Goal: Entertainment & Leisure: Consume media (video, audio)

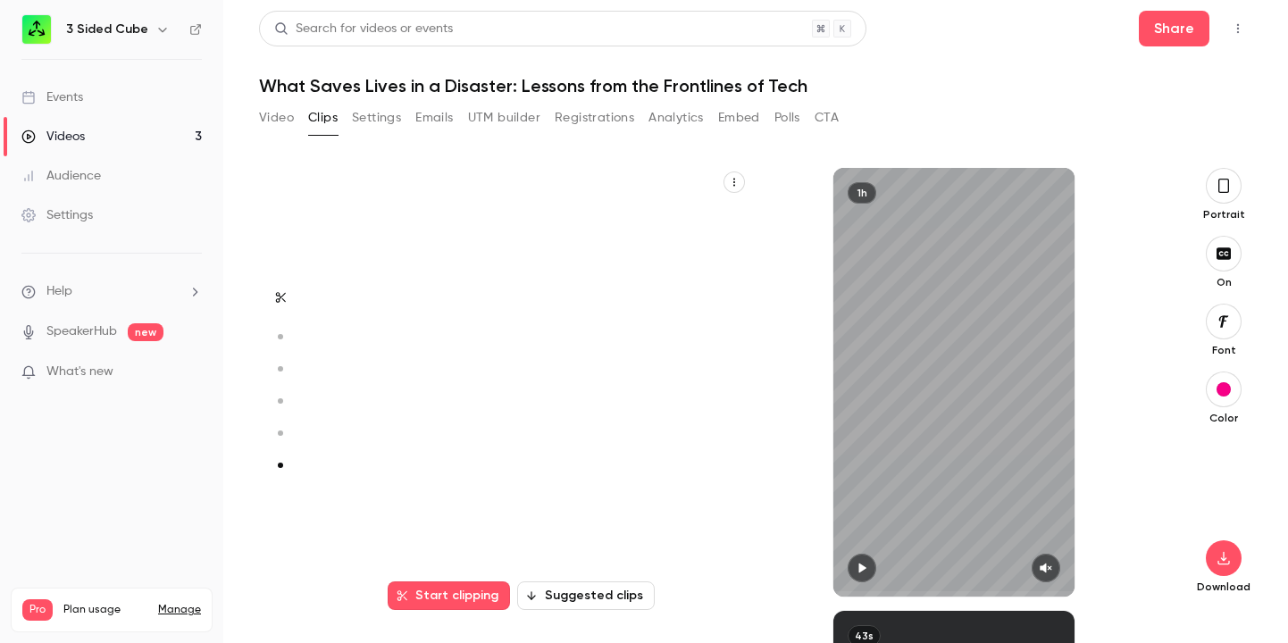
scroll to position [2187, 0]
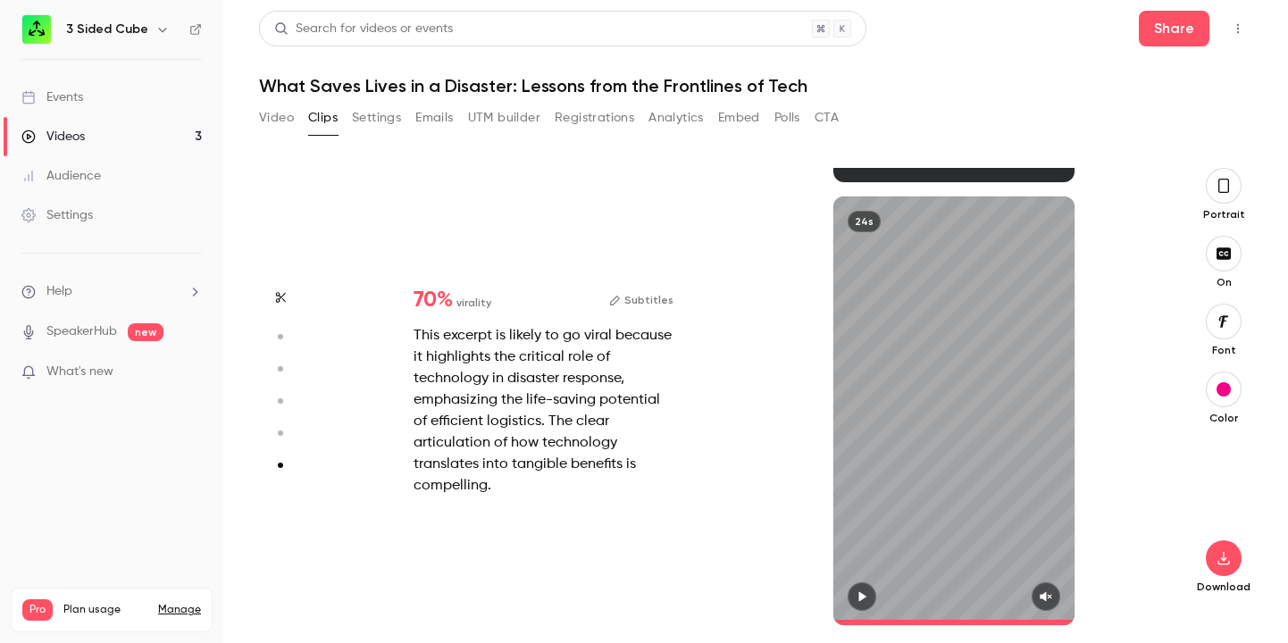
click at [71, 139] on div "Videos" at bounding box center [52, 137] width 63 height 18
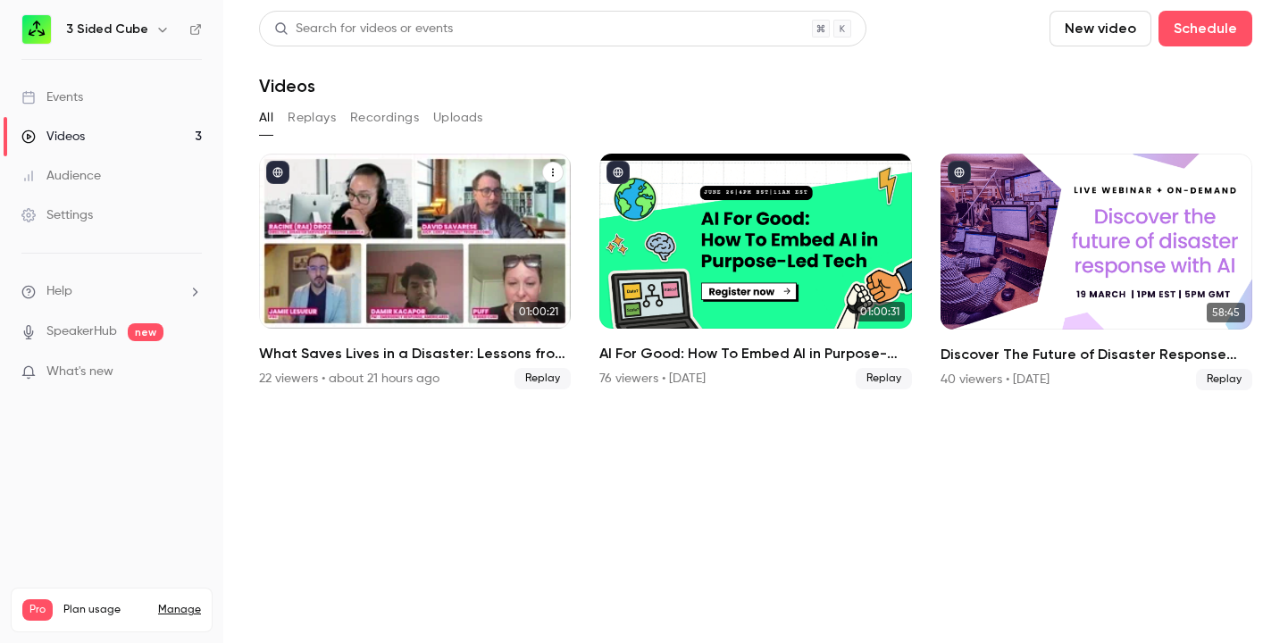
click at [290, 378] on div "22 viewers • about 21 hours ago" at bounding box center [349, 379] width 180 height 18
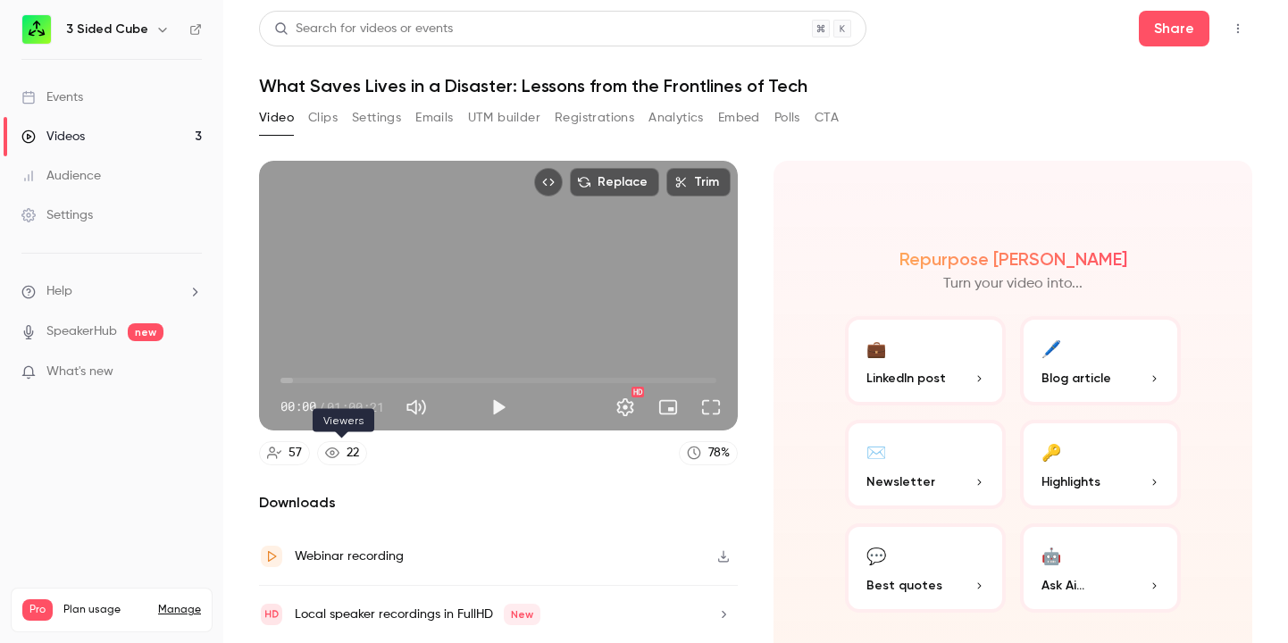
click at [353, 452] on div "22" at bounding box center [353, 453] width 13 height 19
